Goal: Contribute content

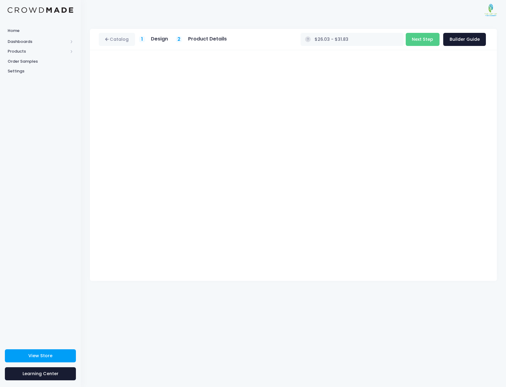
click at [361, 315] on div "Catalog 1 Design 2 Product Details" at bounding box center [293, 204] width 425 height 368
click at [362, 305] on div "Catalog 1 Design 2 Product Details" at bounding box center [293, 204] width 425 height 368
click at [428, 42] on button "Next Step" at bounding box center [422, 39] width 34 height 13
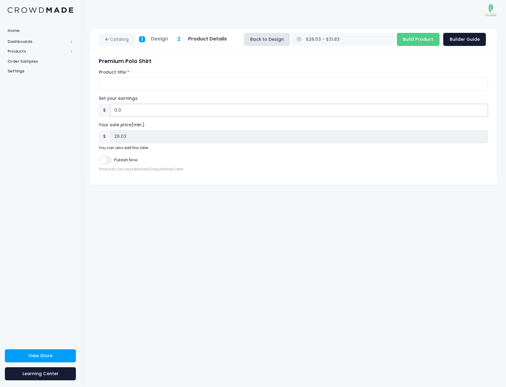
drag, startPoint x: 126, startPoint y: 111, endPoint x: 99, endPoint y: 109, distance: 27.5
click at [110, 109] on input "0.0" at bounding box center [299, 110] width 378 height 13
type input "5"
type input "$31.03 - $36.83"
type input "31.03"
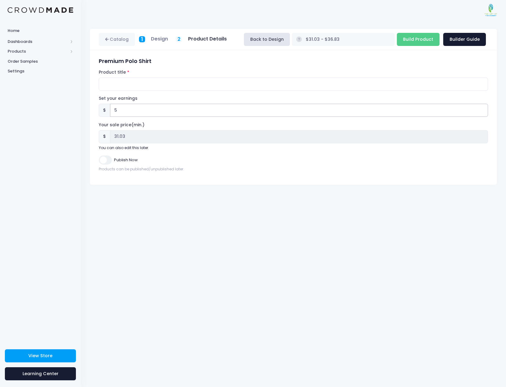
type input "5"
click at [106, 163] on input "Publish Now" at bounding box center [105, 160] width 13 height 9
checkbox input "true"
click at [144, 84] on input "Product title" at bounding box center [293, 84] width 389 height 13
type input "Polo (unisex)"
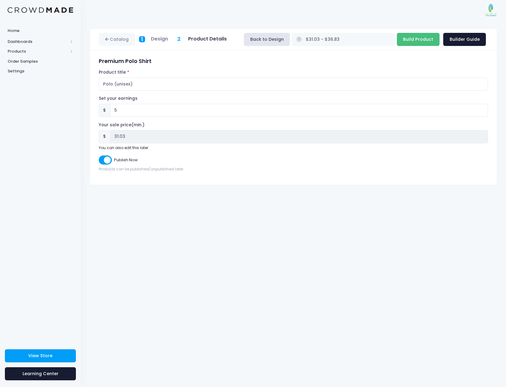
click at [426, 39] on input "Build Product" at bounding box center [418, 39] width 43 height 13
type input "Building product..."
